Goal: Information Seeking & Learning: Learn about a topic

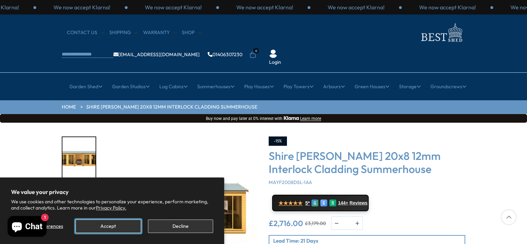
click at [109, 226] on button "Accept" at bounding box center [108, 226] width 65 height 13
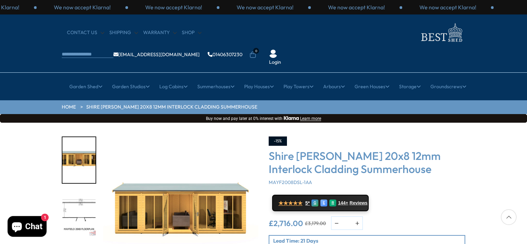
click at [519, 237] on div "Click To Expand Click To Expand Click To Expand Click To Expand Click To Expand…" at bounding box center [263, 227] width 527 height 208
click at [509, 220] on icon at bounding box center [509, 217] width 16 height 16
click at [509, 216] on div at bounding box center [509, 217] width 16 height 16
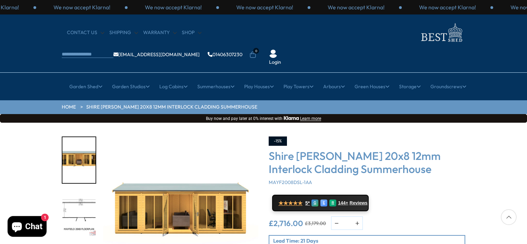
click at [509, 216] on div at bounding box center [509, 217] width 16 height 16
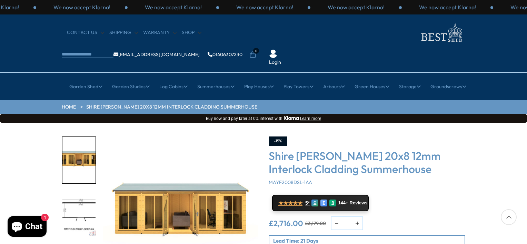
click at [509, 216] on div at bounding box center [509, 217] width 16 height 16
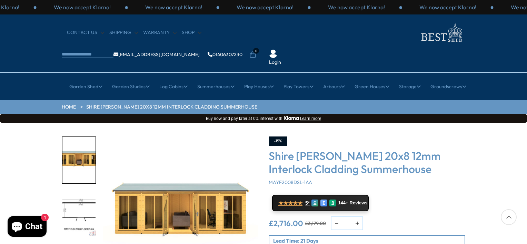
drag, startPoint x: 509, startPoint y: 216, endPoint x: 501, endPoint y: 199, distance: 18.8
click at [501, 199] on div "Click To Expand Click To Expand Click To Expand Click To Expand Click To Expand…" at bounding box center [263, 227] width 527 height 208
click at [301, 237] on p "Lead Time: 21 Days" at bounding box center [368, 240] width 191 height 7
click at [517, 233] on div "Click To Expand Click To Expand Click To Expand Click To Expand Click To Expand…" at bounding box center [263, 227] width 527 height 208
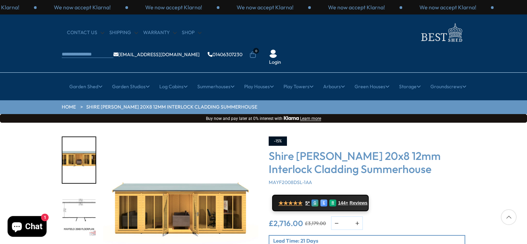
click at [517, 233] on div "Click To Expand Click To Expand Click To Expand Click To Expand Click To Expand…" at bounding box center [263, 227] width 527 height 208
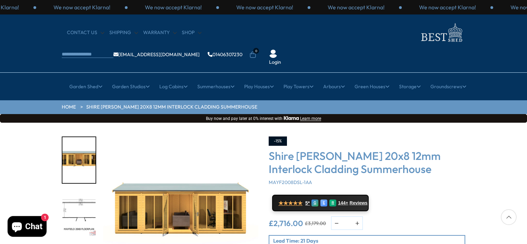
drag, startPoint x: 517, startPoint y: 233, endPoint x: 508, endPoint y: 215, distance: 20.0
click at [508, 215] on div at bounding box center [509, 217] width 16 height 16
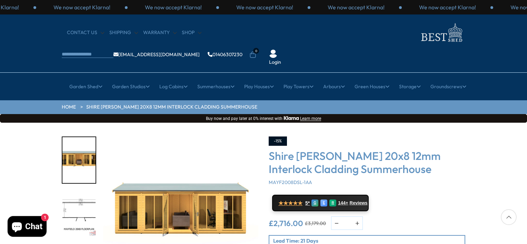
click at [508, 215] on div at bounding box center [509, 217] width 16 height 16
drag, startPoint x: 508, startPoint y: 215, endPoint x: 503, endPoint y: 235, distance: 20.9
click at [503, 235] on div "Click To Expand Click To Expand Click To Expand Click To Expand Click To Expand…" at bounding box center [263, 227] width 527 height 208
